Goal: Communication & Community: Answer question/provide support

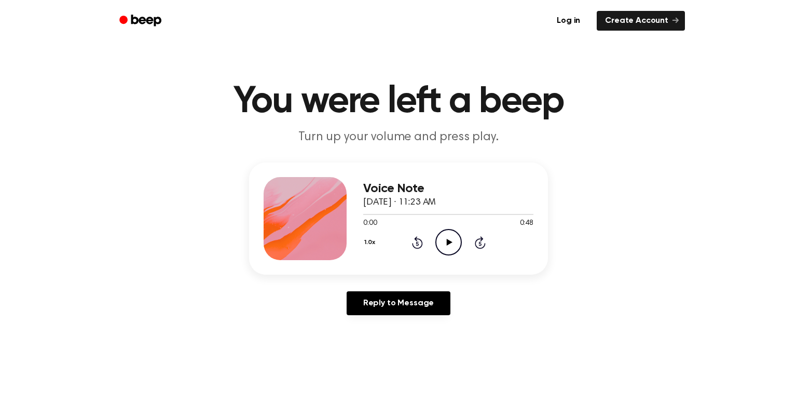
click at [446, 243] on icon "Play Audio" at bounding box center [448, 242] width 26 height 26
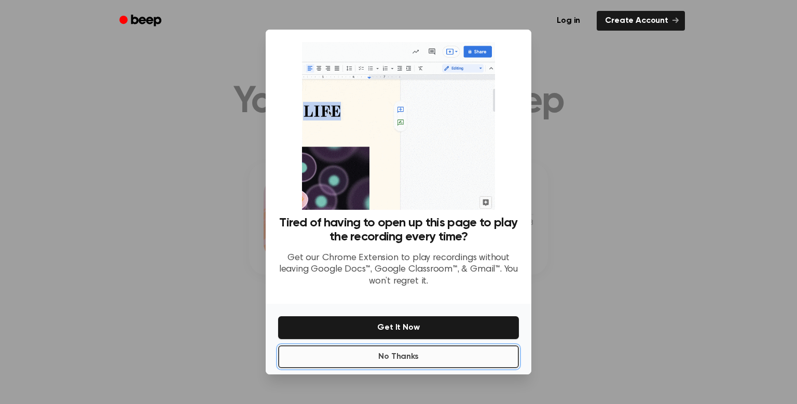
click at [349, 355] on button "No Thanks" at bounding box center [398, 356] width 241 height 23
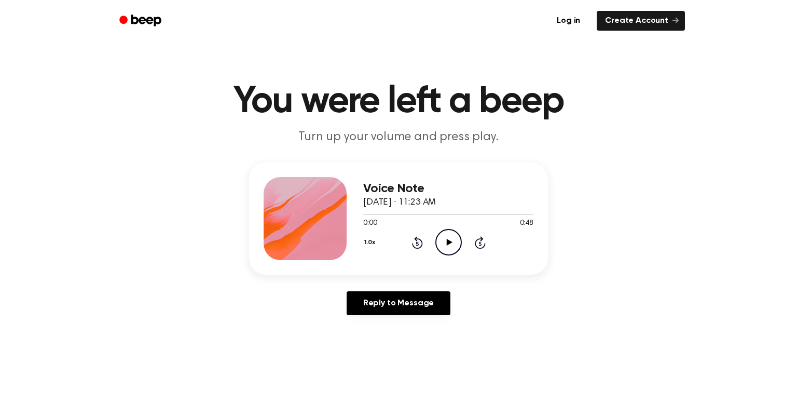
click at [451, 240] on icon "Play Audio" at bounding box center [448, 242] width 26 height 26
click at [449, 242] on icon at bounding box center [449, 242] width 6 height 7
click at [449, 242] on icon at bounding box center [448, 242] width 5 height 7
click at [410, 305] on link "Reply to Message" at bounding box center [399, 303] width 104 height 24
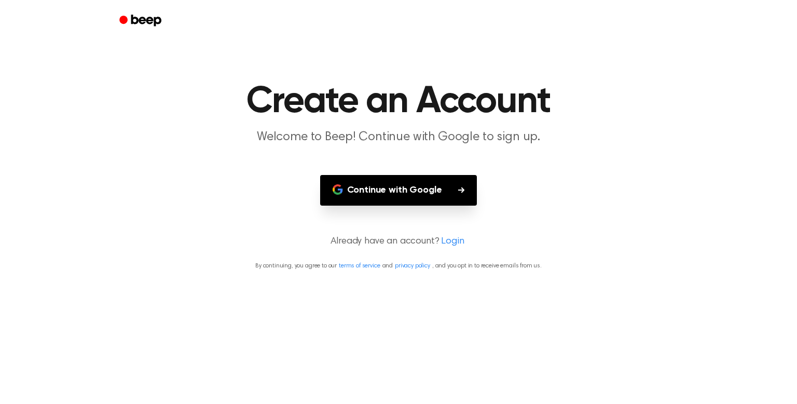
click at [465, 188] on button "Continue with Google" at bounding box center [398, 190] width 157 height 31
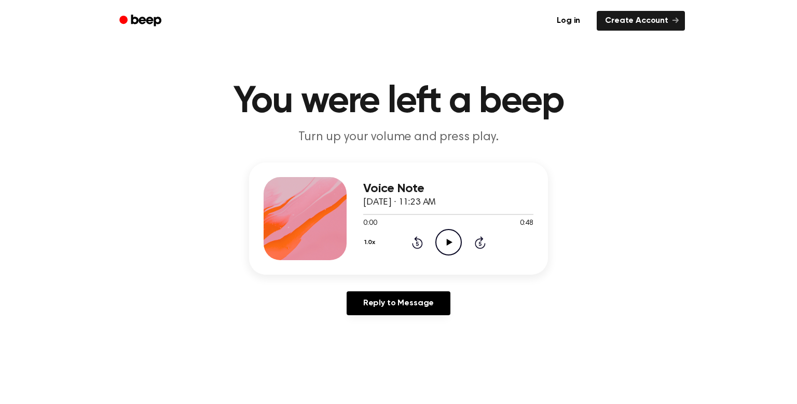
click at [446, 242] on icon at bounding box center [449, 242] width 6 height 7
click at [453, 244] on icon "Pause Audio" at bounding box center [448, 242] width 26 height 26
